Goal: Task Accomplishment & Management: Use online tool/utility

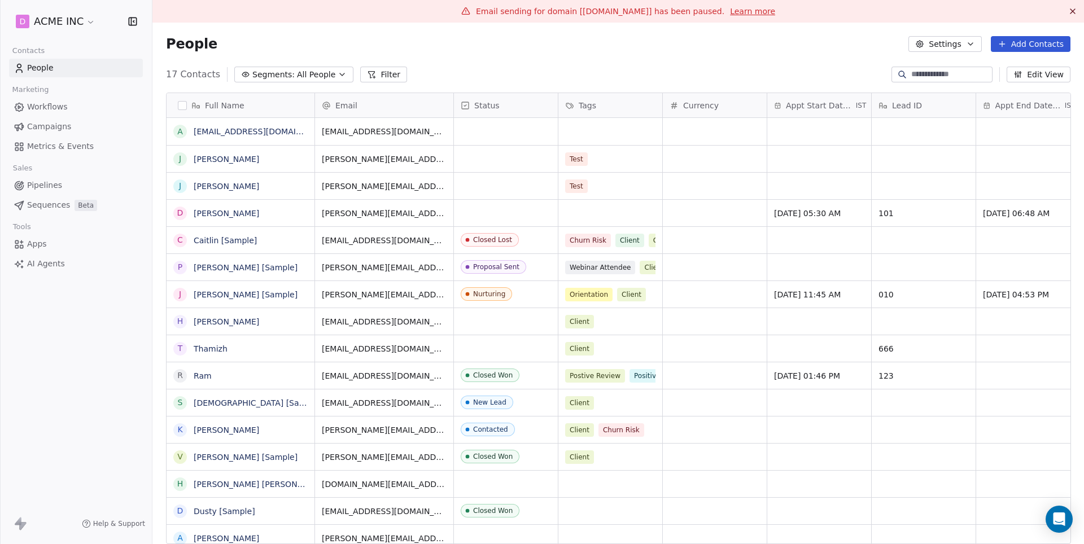
scroll to position [479, 931]
click at [41, 260] on span "AI Agents" at bounding box center [46, 264] width 38 height 12
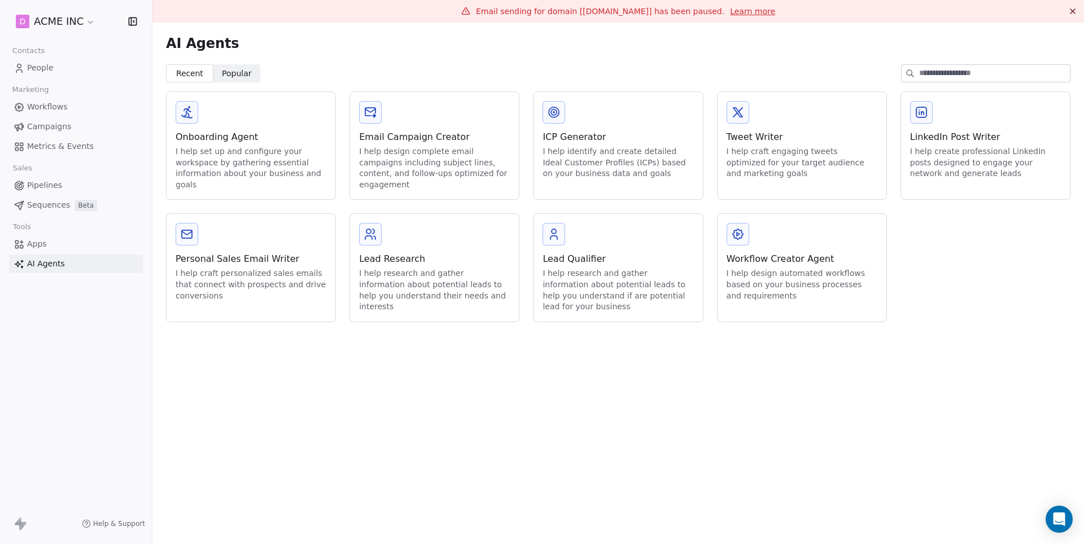
click at [52, 103] on span "Workflows" at bounding box center [47, 107] width 41 height 12
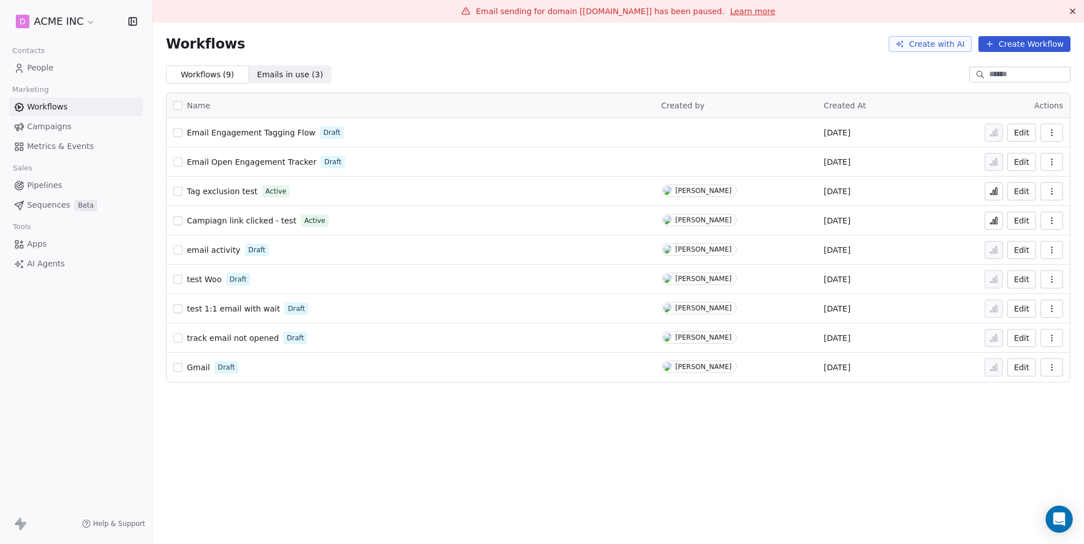
click at [1023, 49] on button "Create Workflow" at bounding box center [1024, 44] width 92 height 16
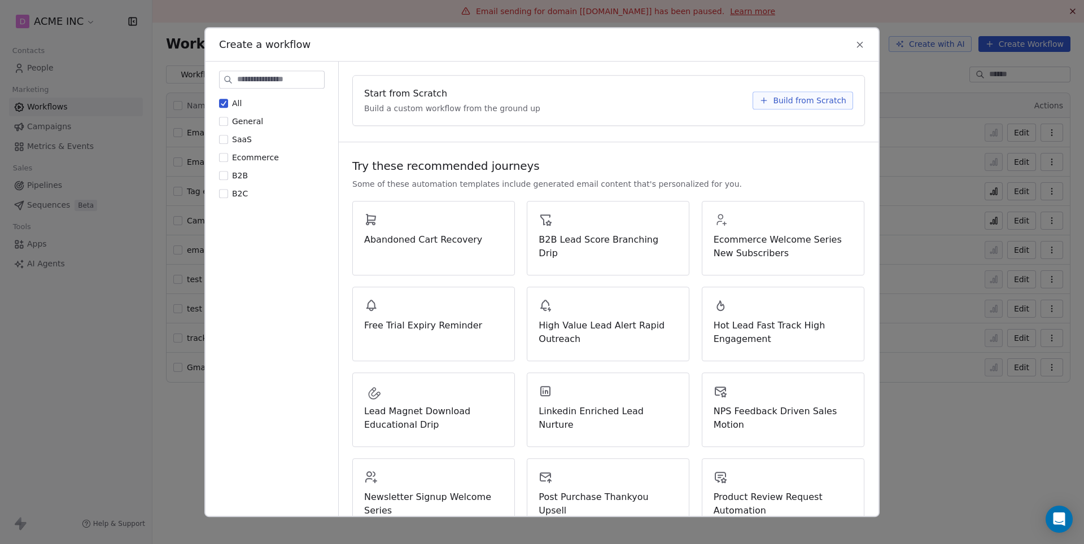
click at [244, 86] on input at bounding box center [280, 79] width 87 height 17
type input "*"
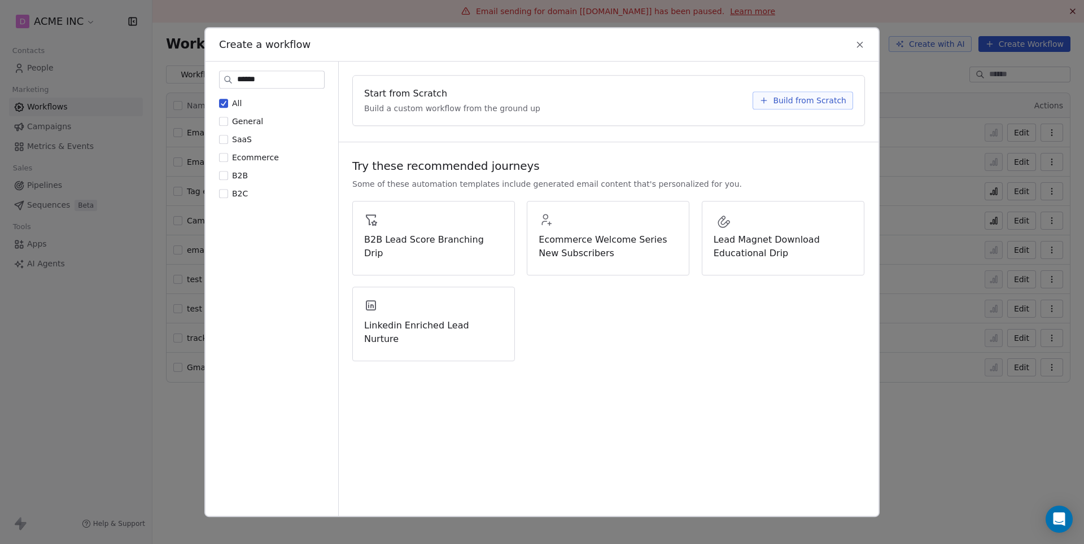
type input "*******"
click at [276, 73] on input "*******" at bounding box center [280, 79] width 87 height 17
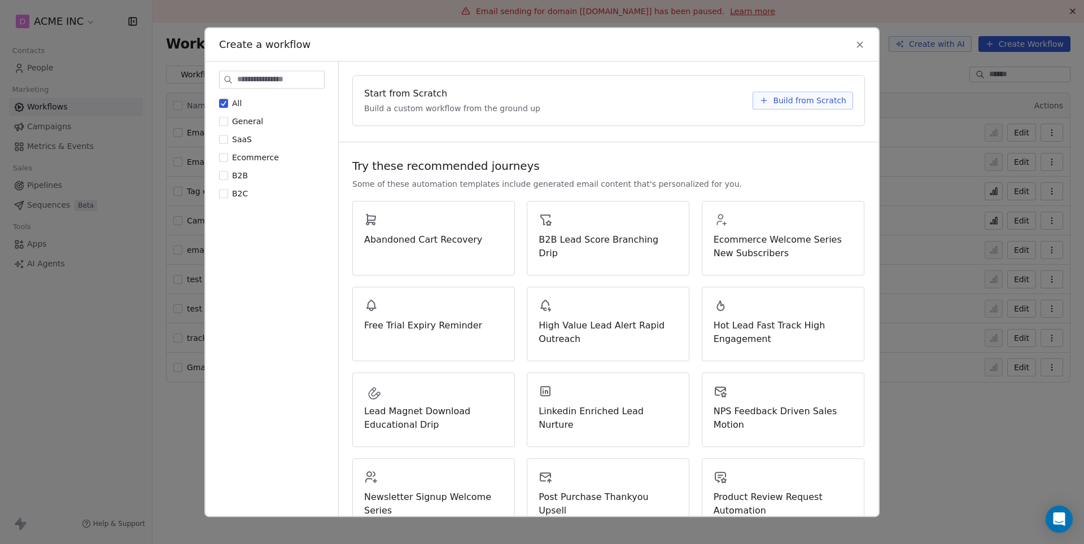
click at [856, 45] on icon at bounding box center [859, 45] width 10 height 10
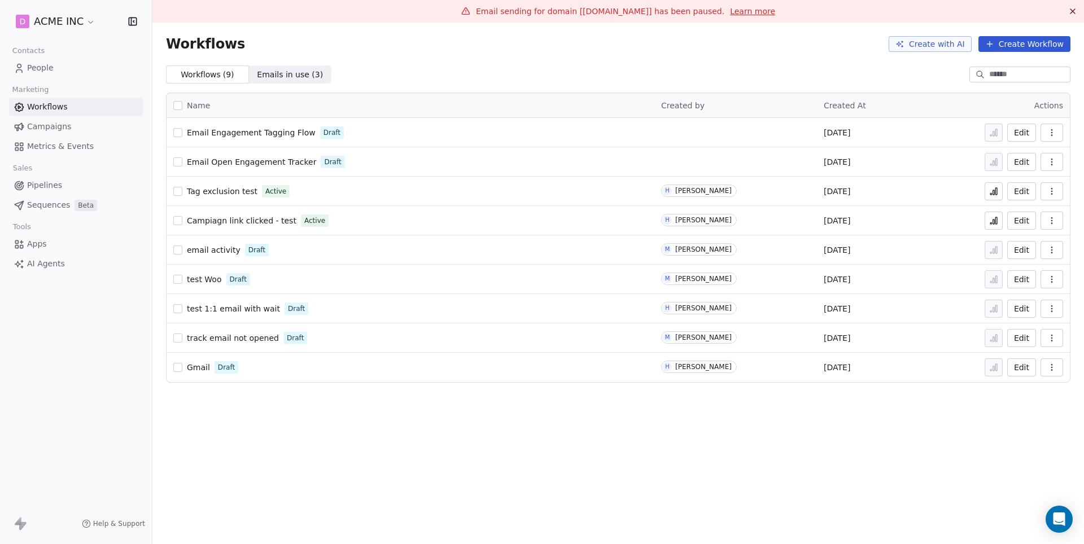
click at [39, 258] on span "AI Agents" at bounding box center [46, 264] width 38 height 12
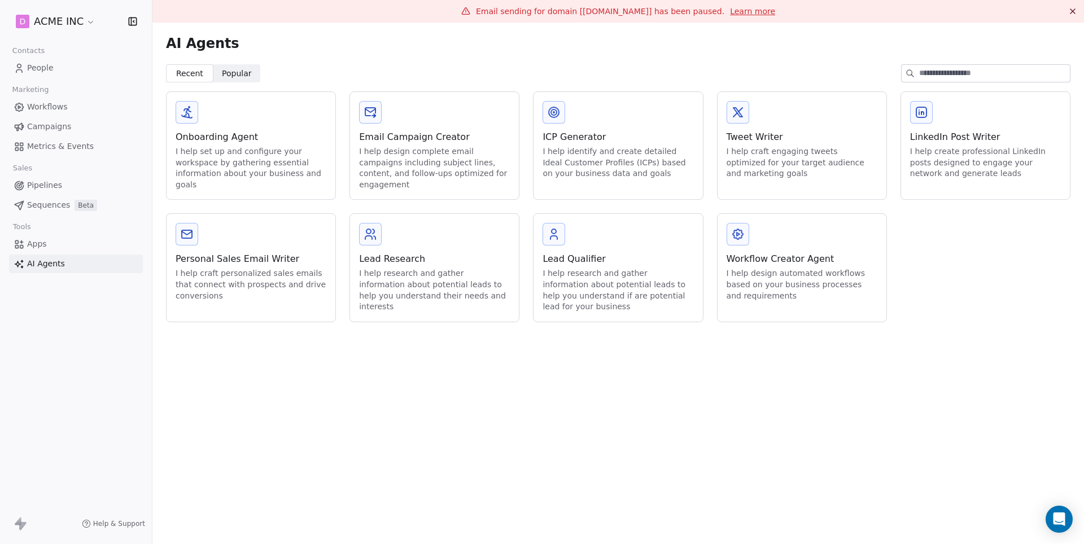
click at [789, 258] on div "Workflow Creator Agent" at bounding box center [801, 259] width 151 height 14
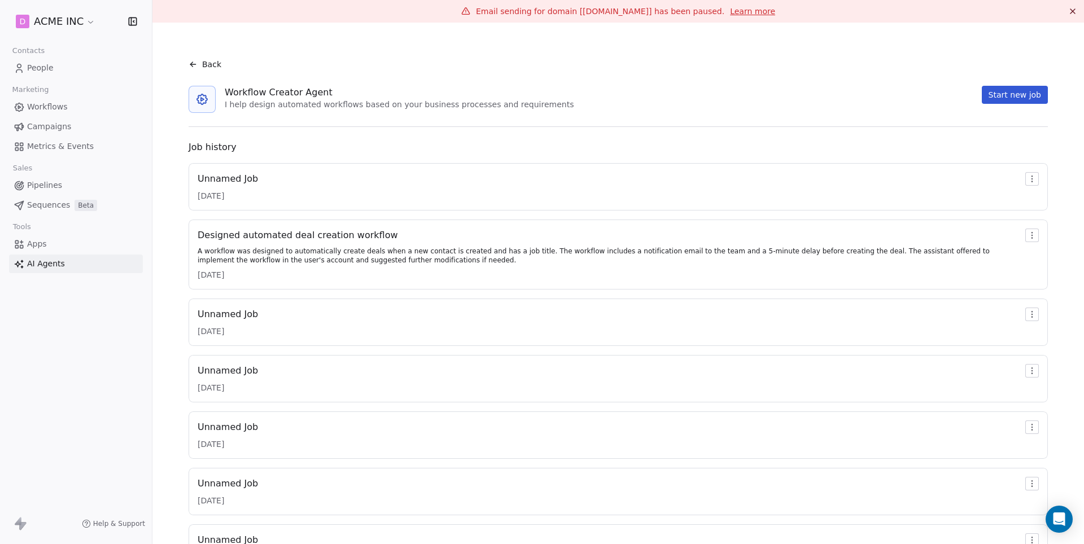
click at [753, 168] on div "Unnamed Job [DATE]" at bounding box center [618, 186] width 859 height 47
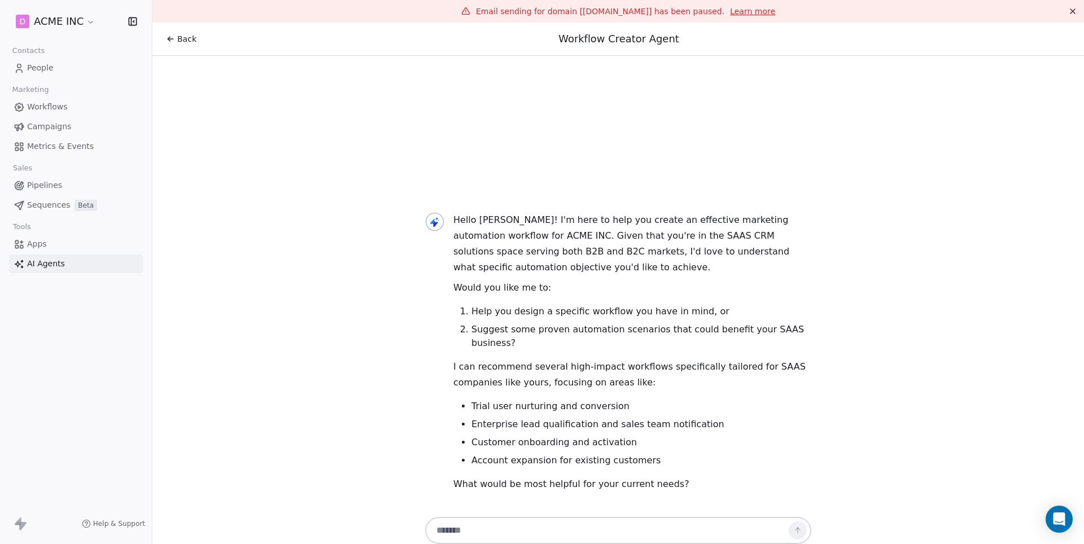
click at [569, 533] on textarea at bounding box center [606, 530] width 353 height 21
paste textarea "**********"
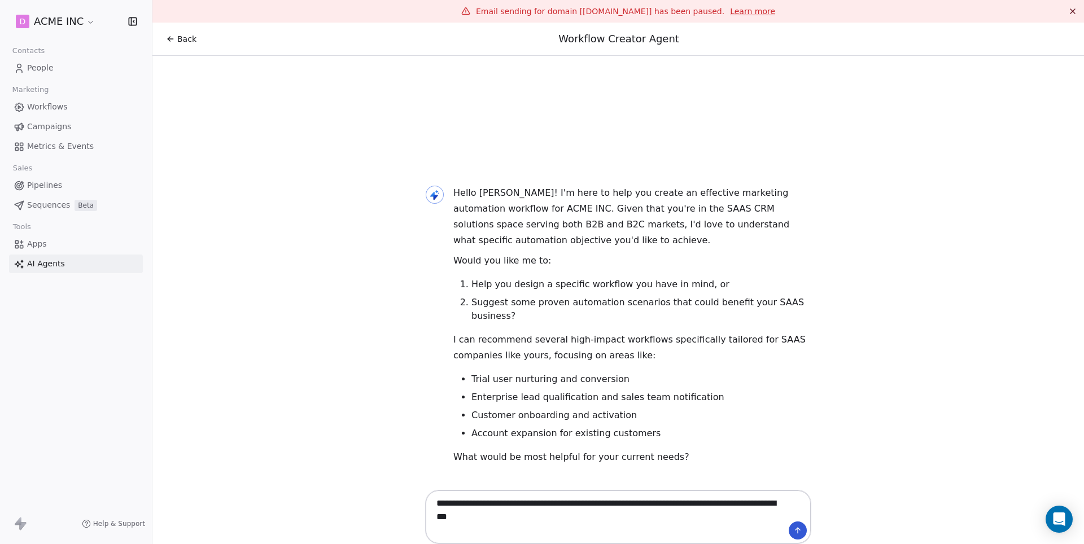
type textarea "**********"
click at [801, 534] on icon at bounding box center [797, 530] width 9 height 9
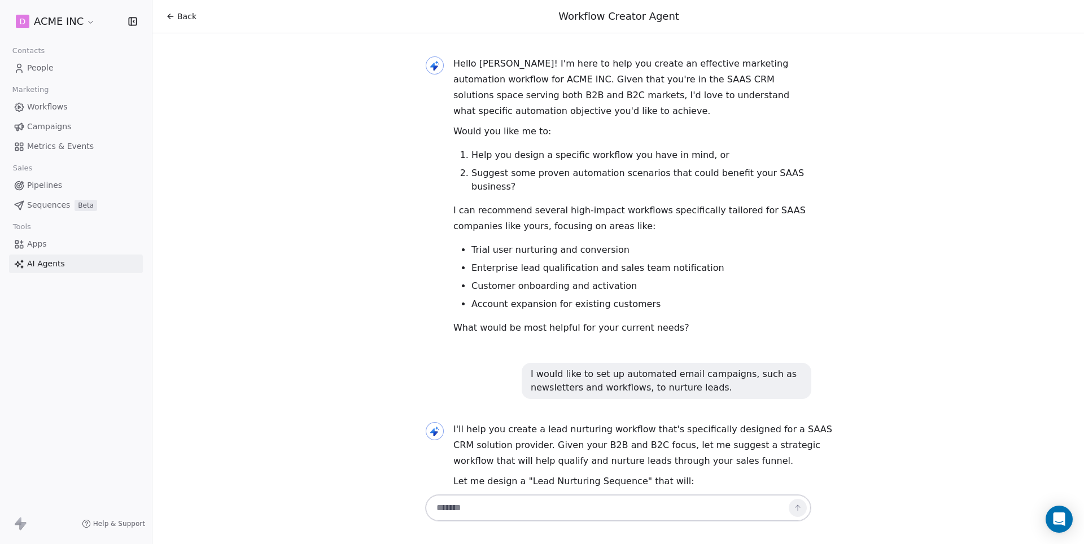
click at [50, 260] on span "AI Agents" at bounding box center [46, 264] width 38 height 12
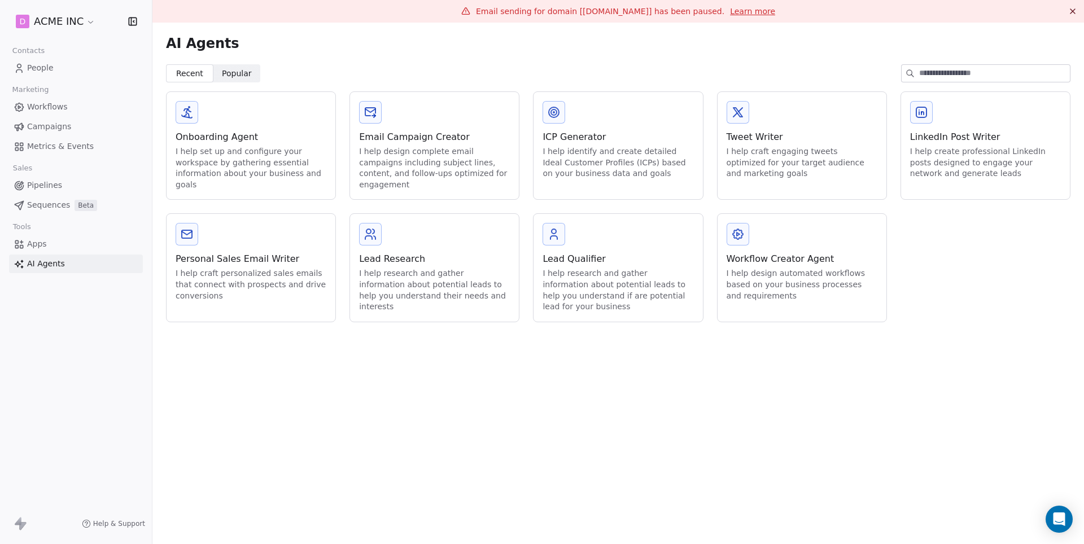
click at [813, 285] on div "I help design automated workflows based on your business processes and requirem…" at bounding box center [801, 284] width 151 height 33
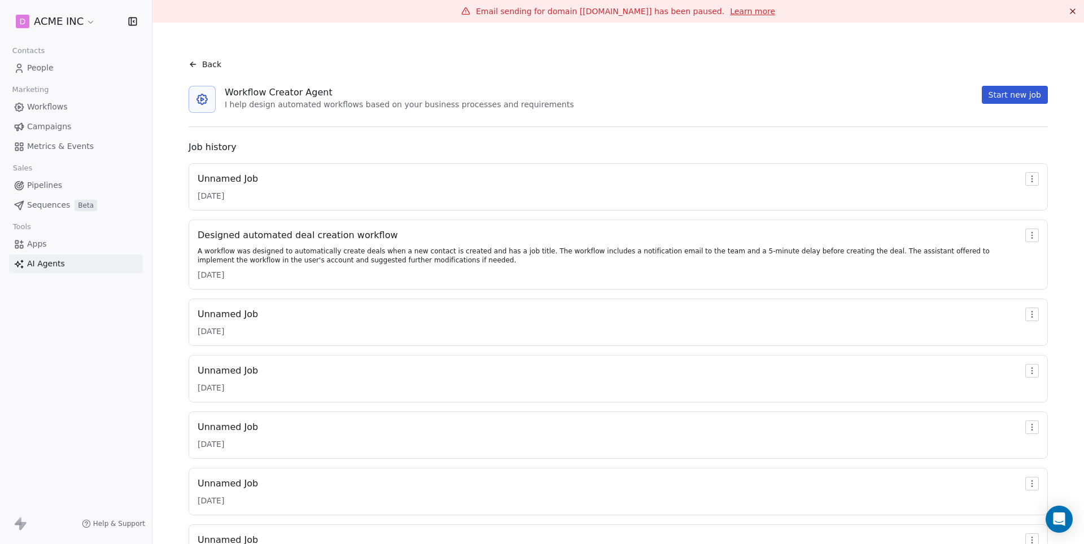
click at [1009, 98] on button "Start new job" at bounding box center [1014, 95] width 66 height 18
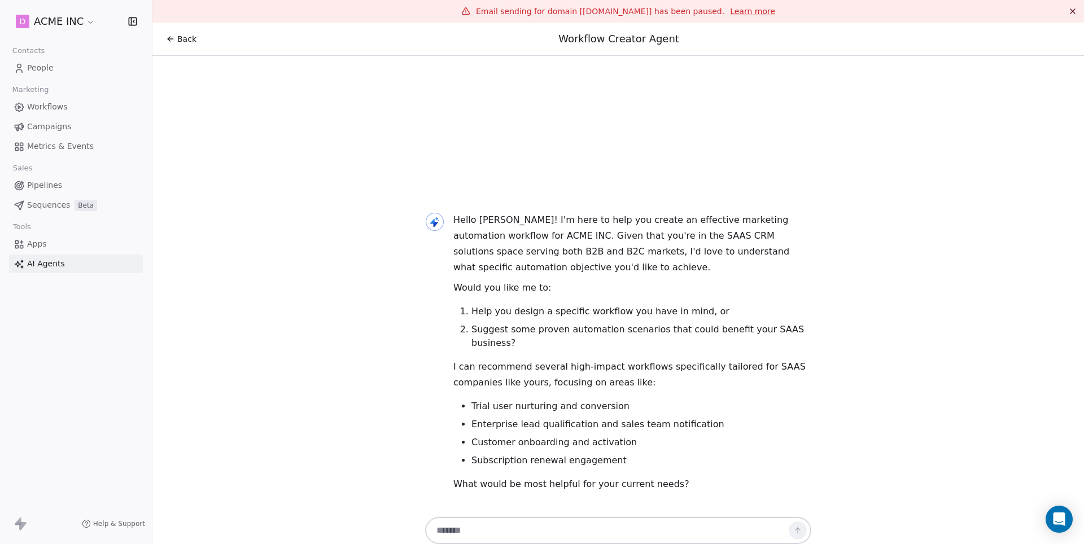
click at [51, 258] on span "AI Agents" at bounding box center [46, 264] width 38 height 12
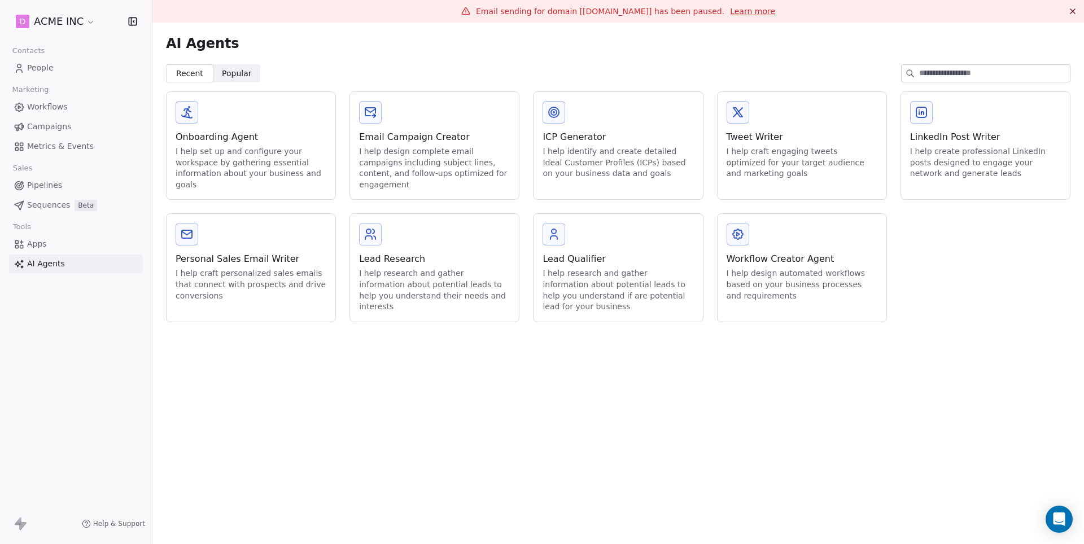
click at [809, 256] on div "Workflow Creator Agent" at bounding box center [801, 259] width 151 height 14
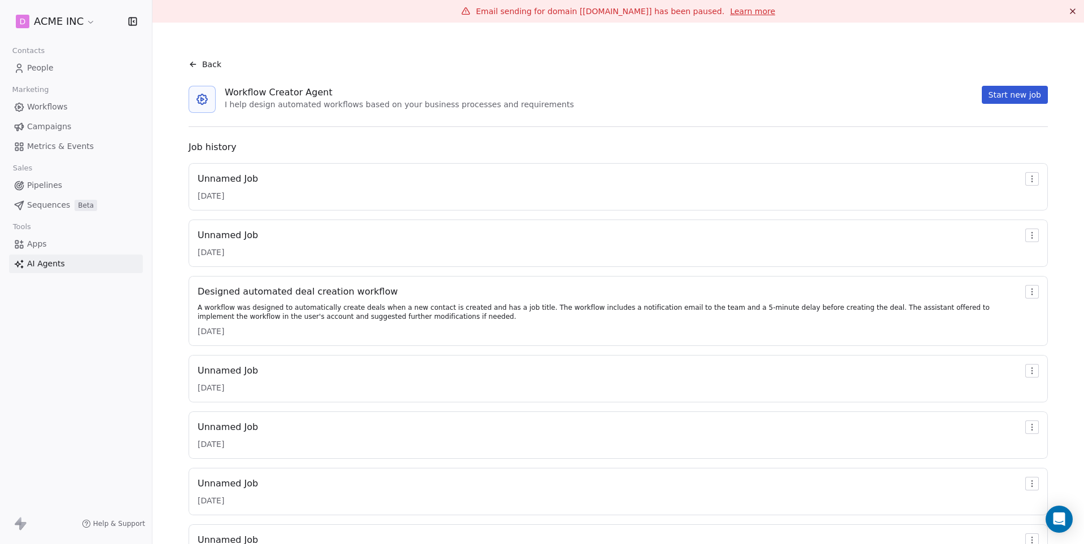
click at [68, 106] on link "Workflows" at bounding box center [76, 107] width 134 height 19
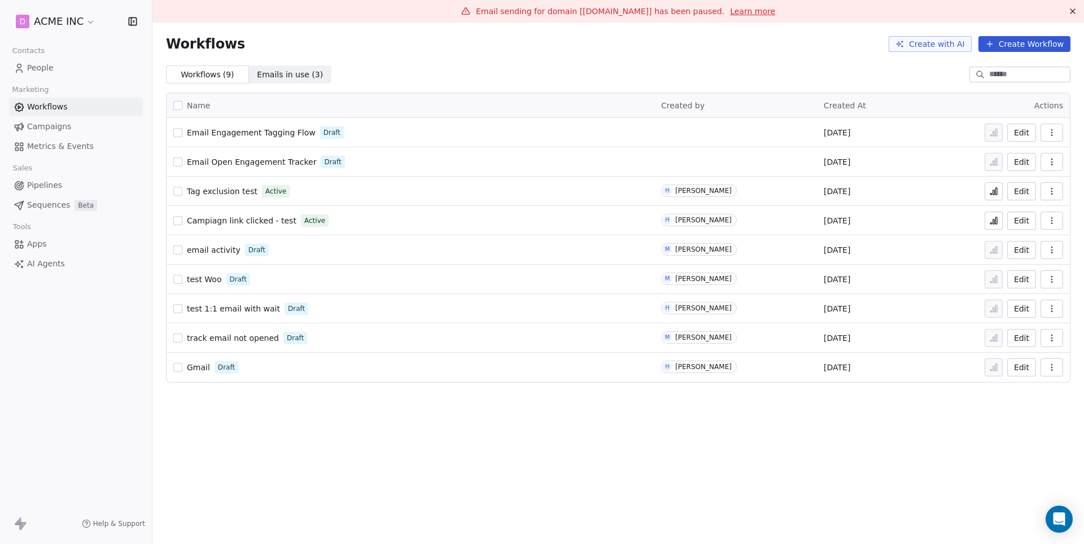
click at [270, 134] on span "Email Engagement Tagging Flow" at bounding box center [251, 132] width 129 height 9
